Goal: Check status: Check status

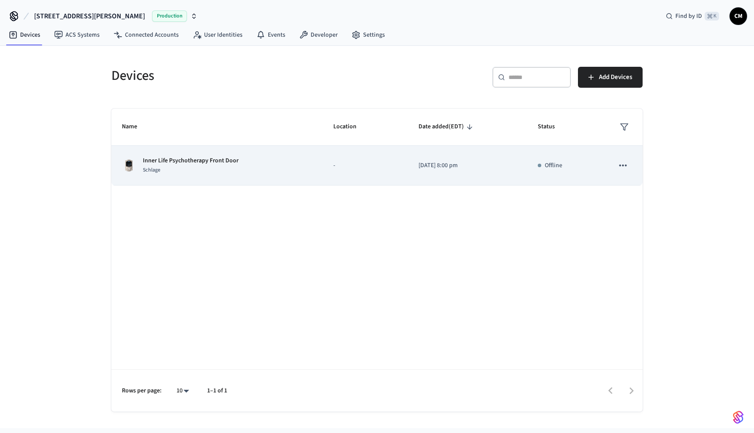
click at [183, 159] on p "Inner Life Psychotherapy Front Door" at bounding box center [191, 160] width 96 height 9
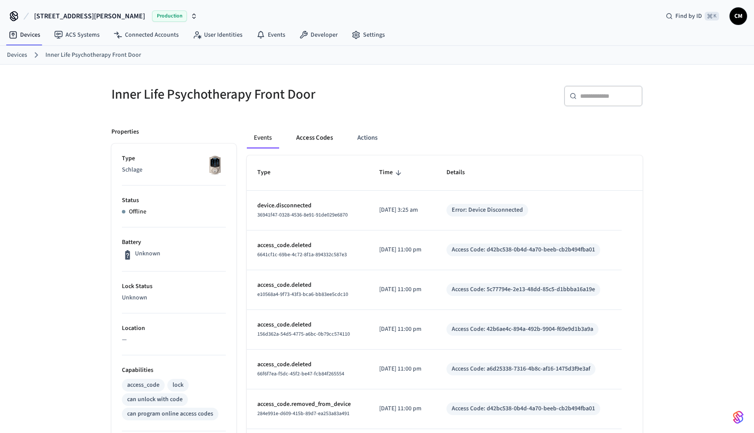
click at [329, 138] on button "Access Codes" at bounding box center [314, 138] width 51 height 21
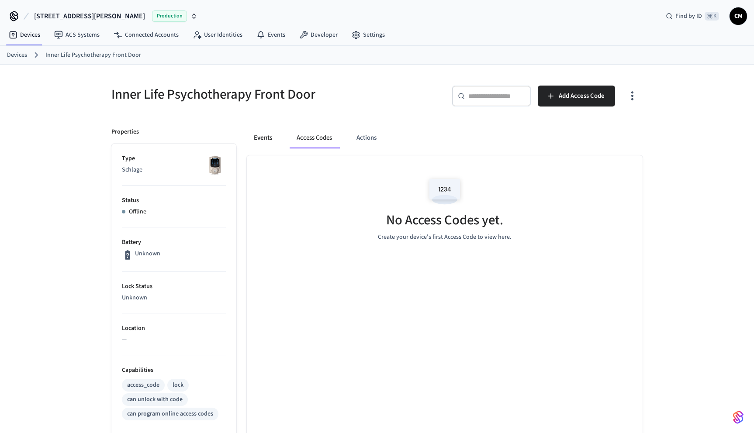
click at [264, 136] on button "Events" at bounding box center [263, 138] width 32 height 21
